Goal: Register for event/course

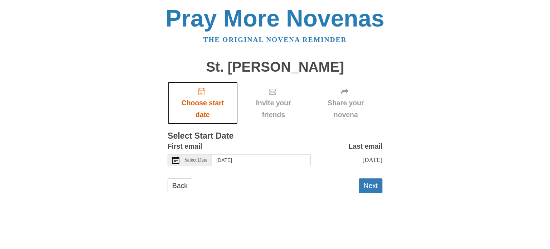
click at [206, 103] on span "Choose start date" at bounding box center [203, 109] width 56 height 24
click at [195, 163] on div "Select Date" at bounding box center [189, 160] width 44 height 12
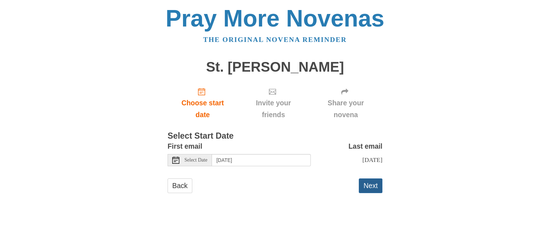
click at [372, 193] on button "Next" at bounding box center [370, 185] width 24 height 15
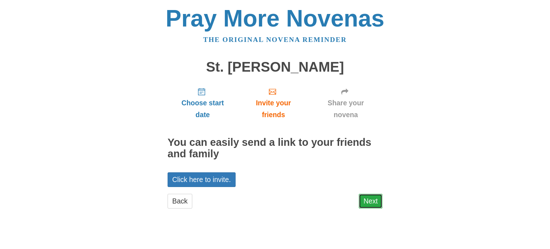
click at [368, 202] on link "Next" at bounding box center [370, 201] width 24 height 15
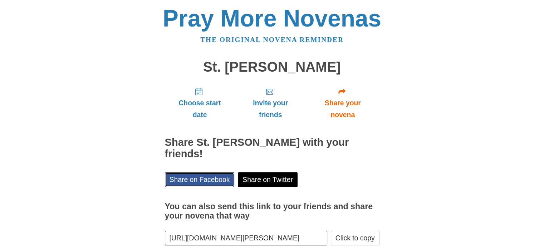
click at [206, 181] on link "Share on Facebook" at bounding box center [200, 179] width 70 height 15
